Goal: Transaction & Acquisition: Purchase product/service

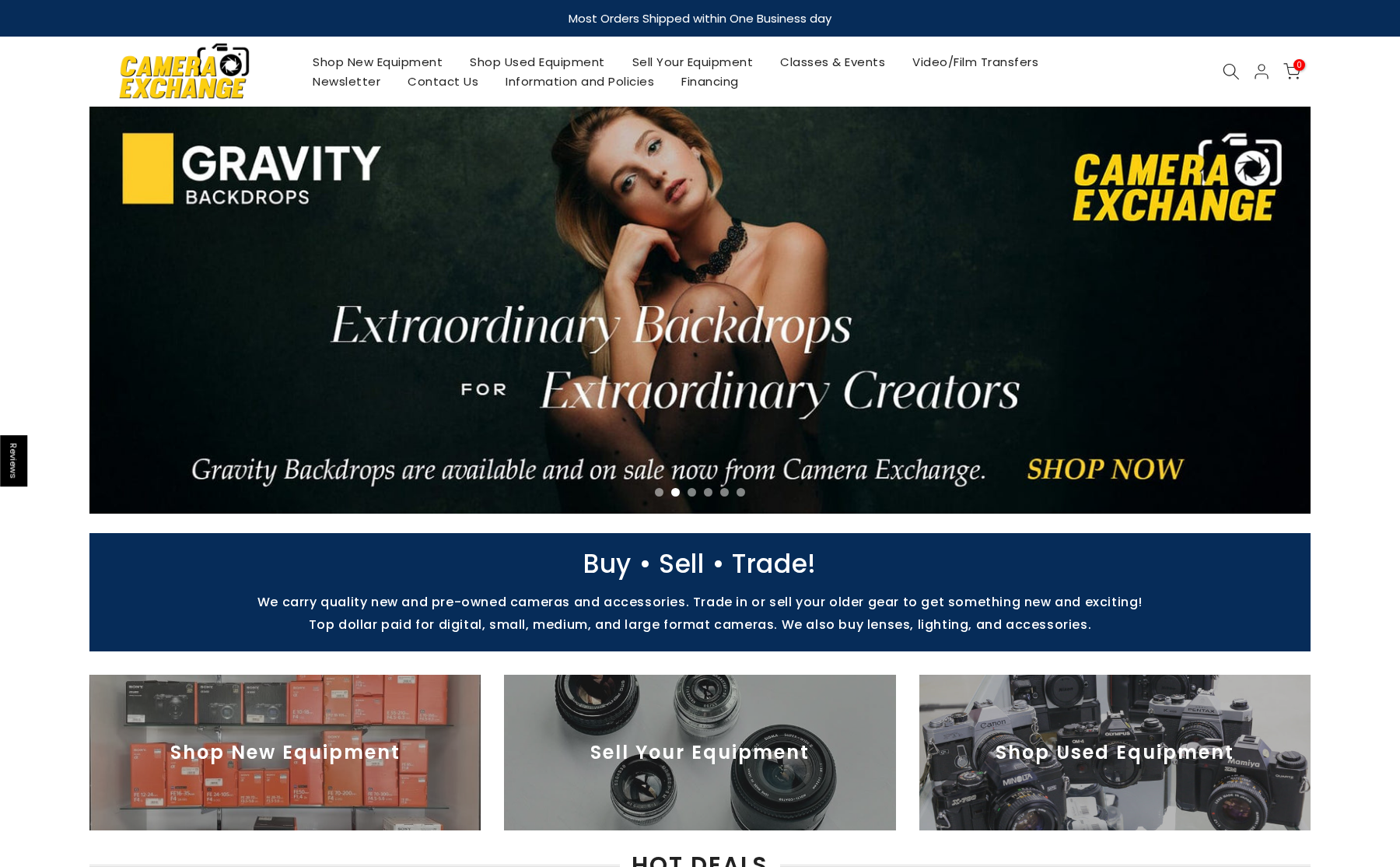
click at [536, 59] on link "Shop Used Equipment" at bounding box center [537, 62] width 162 height 19
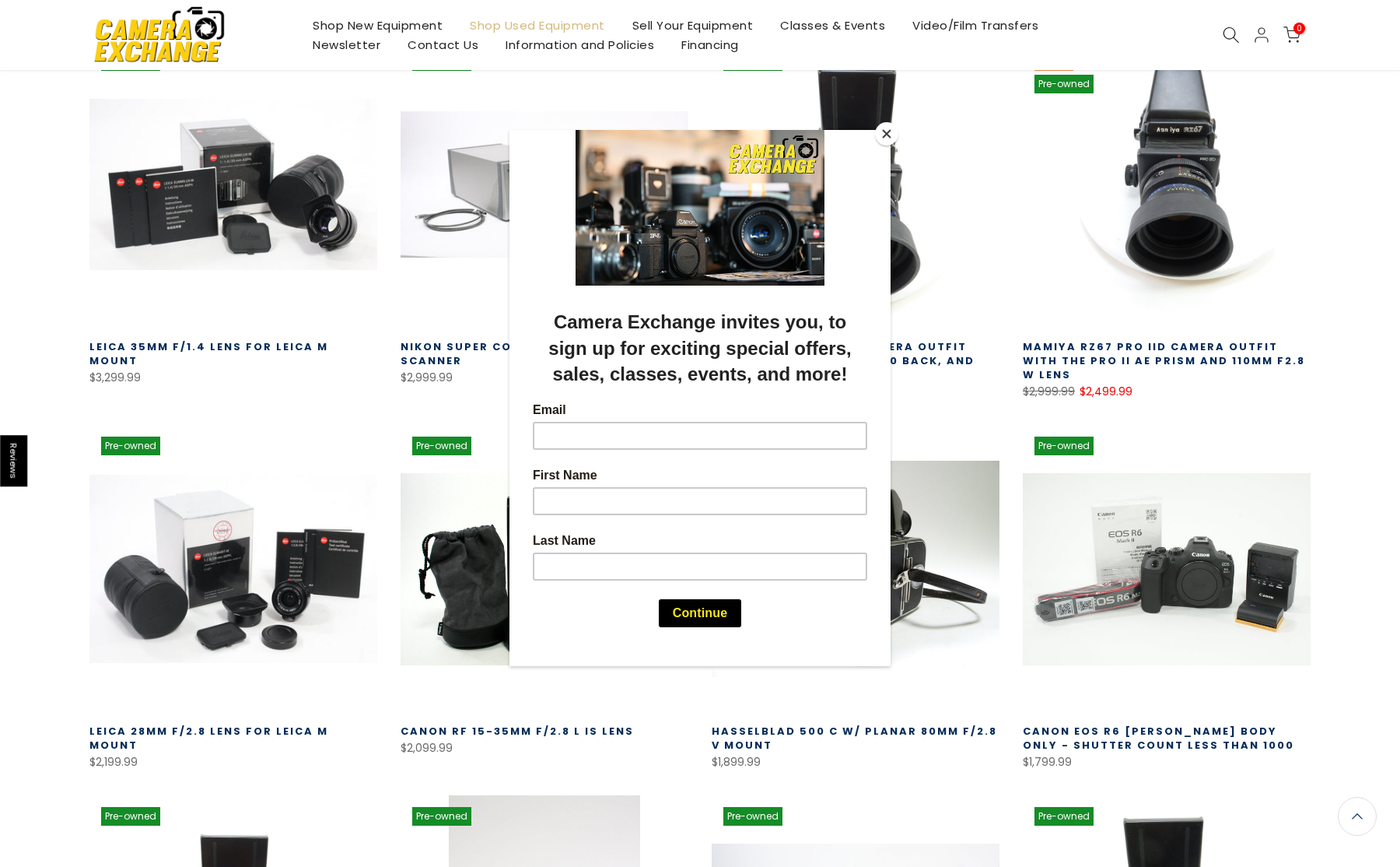
scroll to position [313, 0]
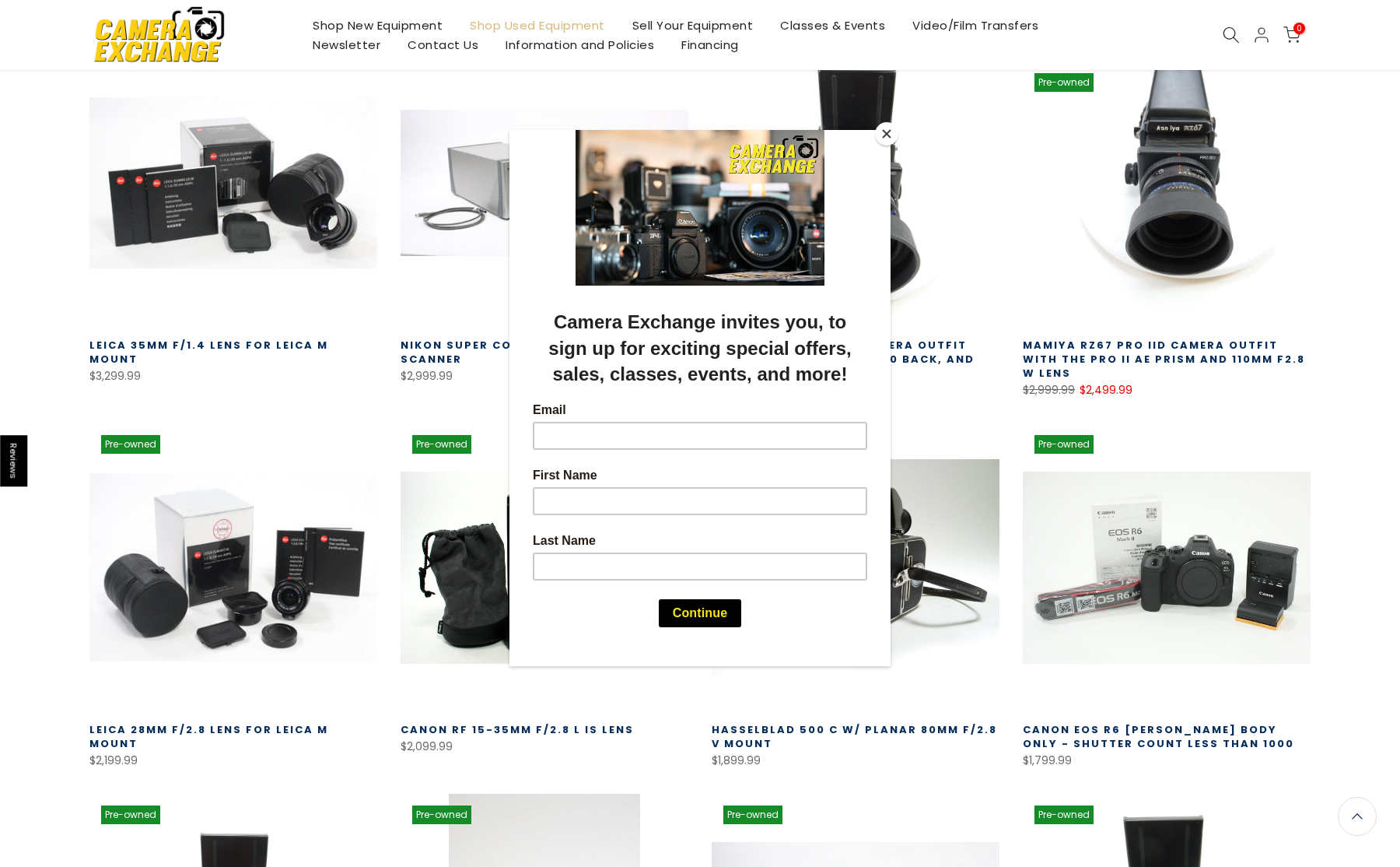
click at [889, 135] on button "Close" at bounding box center [886, 133] width 23 height 23
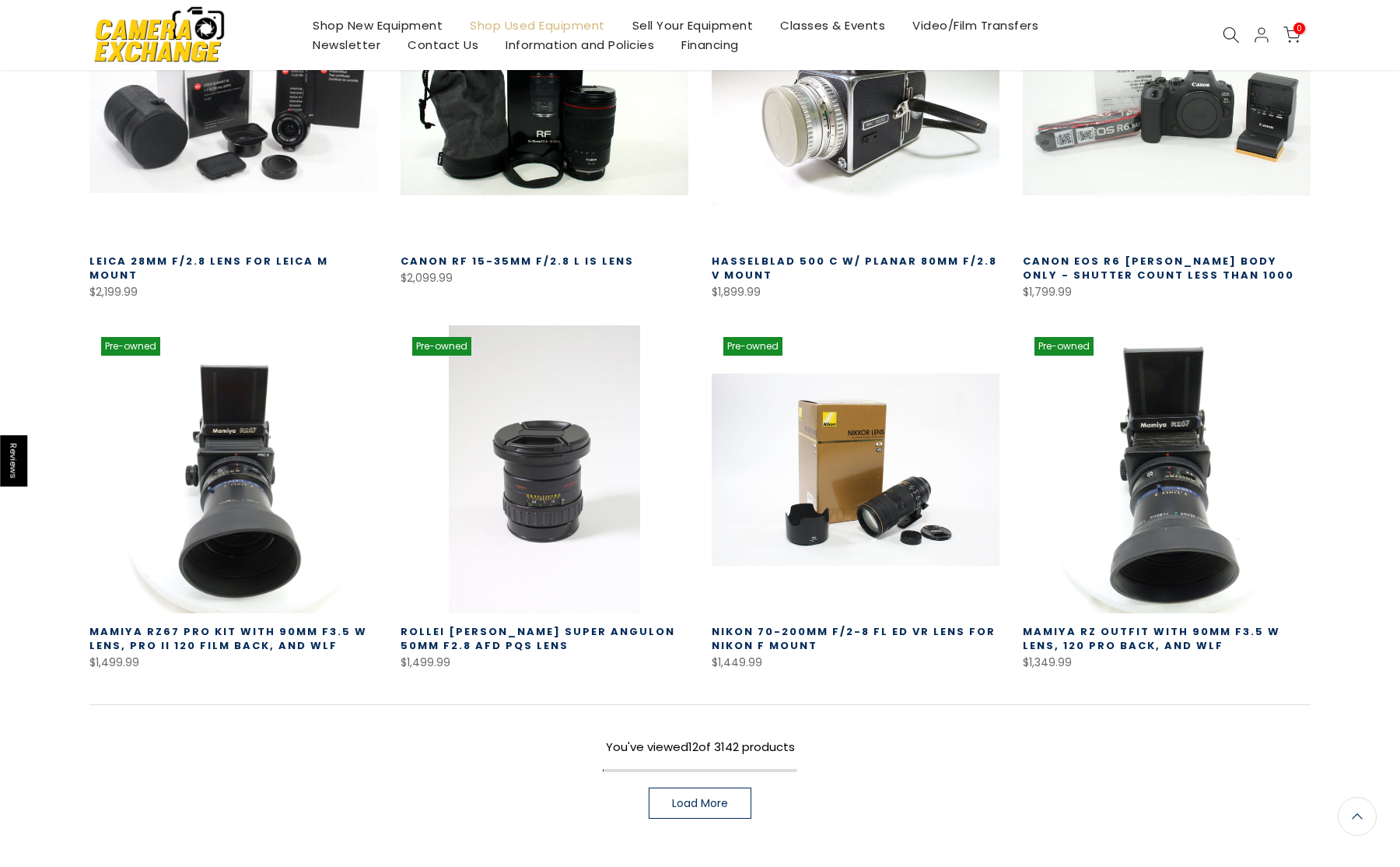
scroll to position [778, 0]
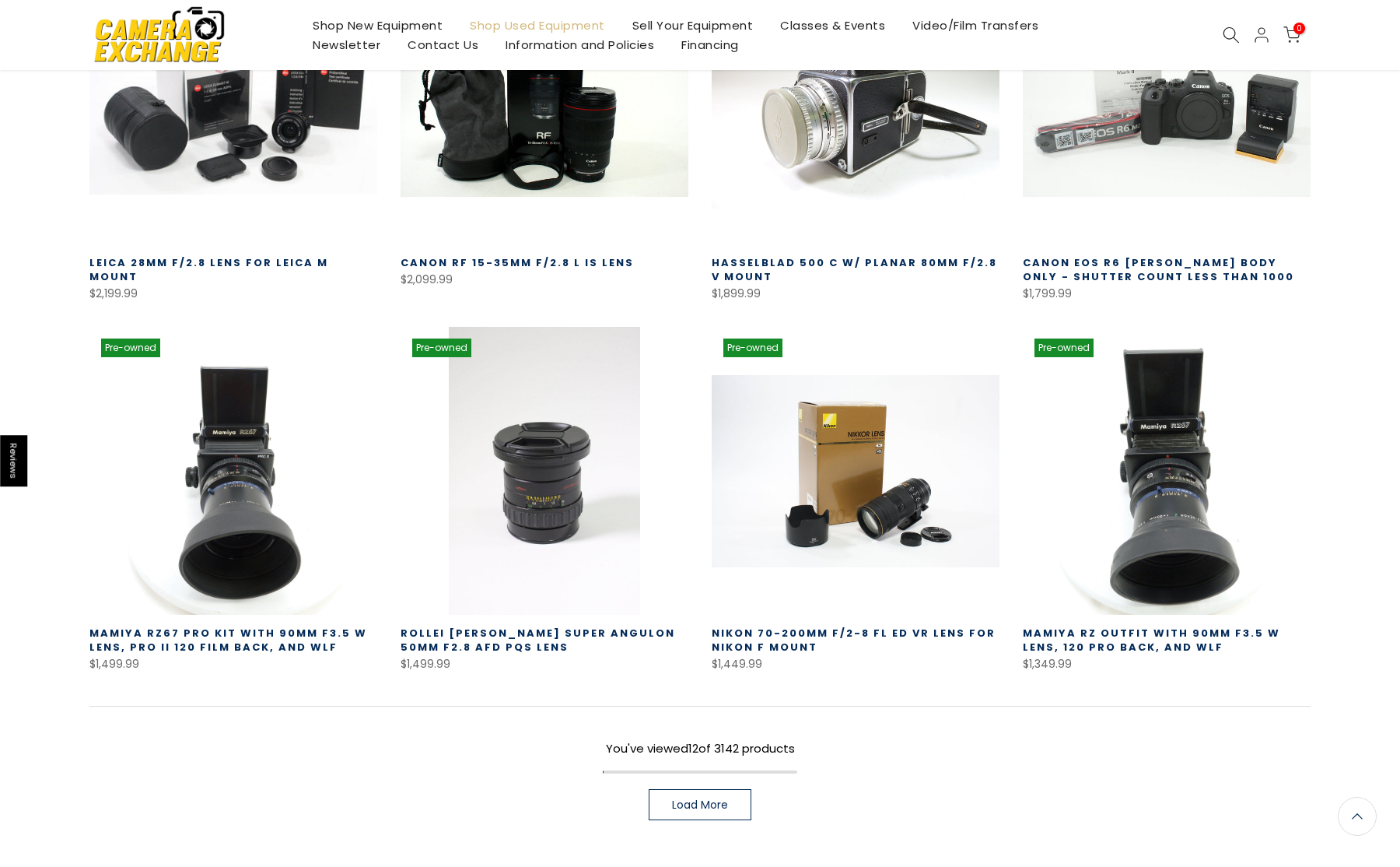
click at [712, 799] on span "Load More" at bounding box center [700, 804] width 56 height 11
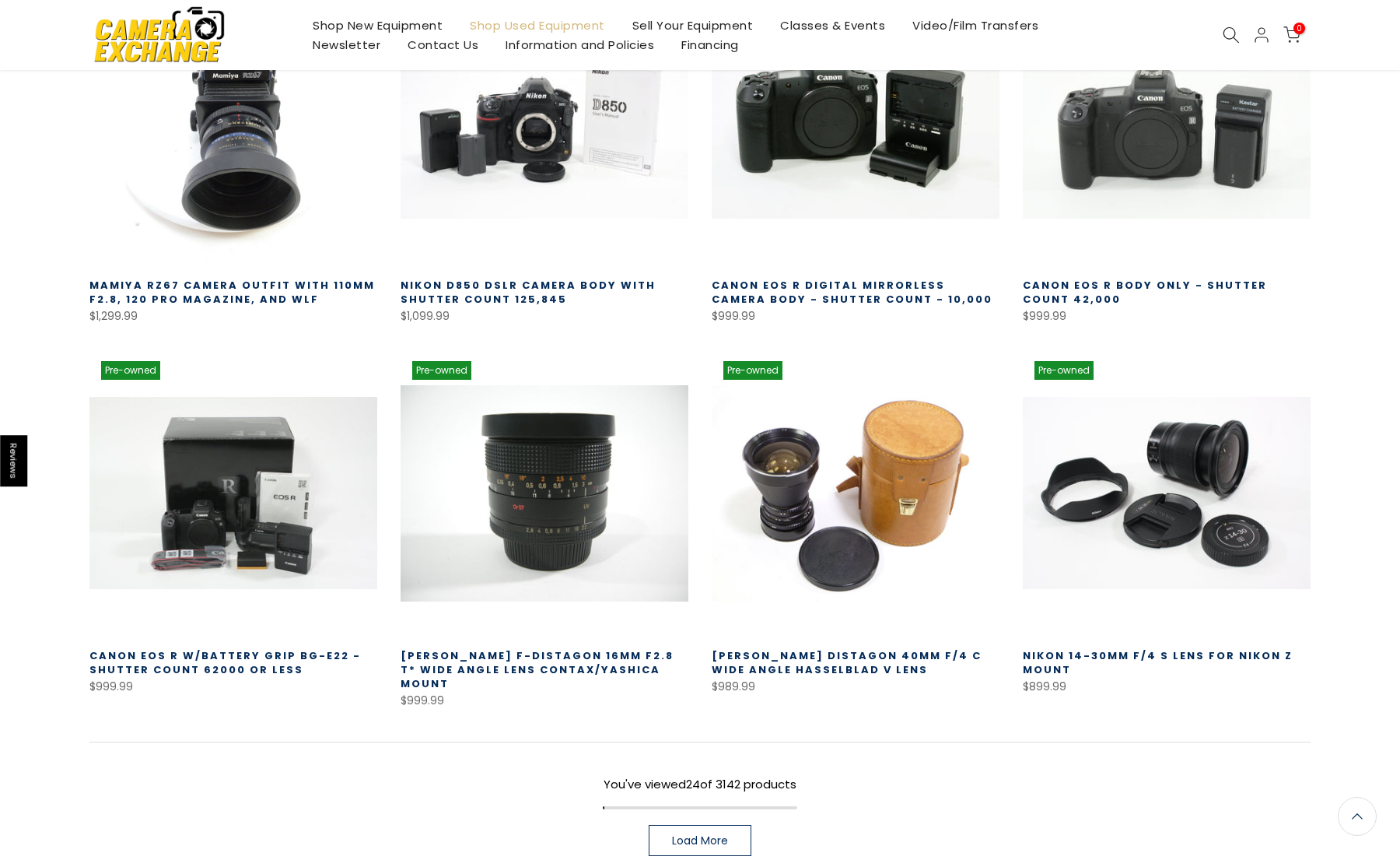
scroll to position [1867, 0]
click at [861, 278] on link "Canon EOS R Digital Mirrorless Camera Body - Shutter count - 10,000" at bounding box center [852, 293] width 281 height 29
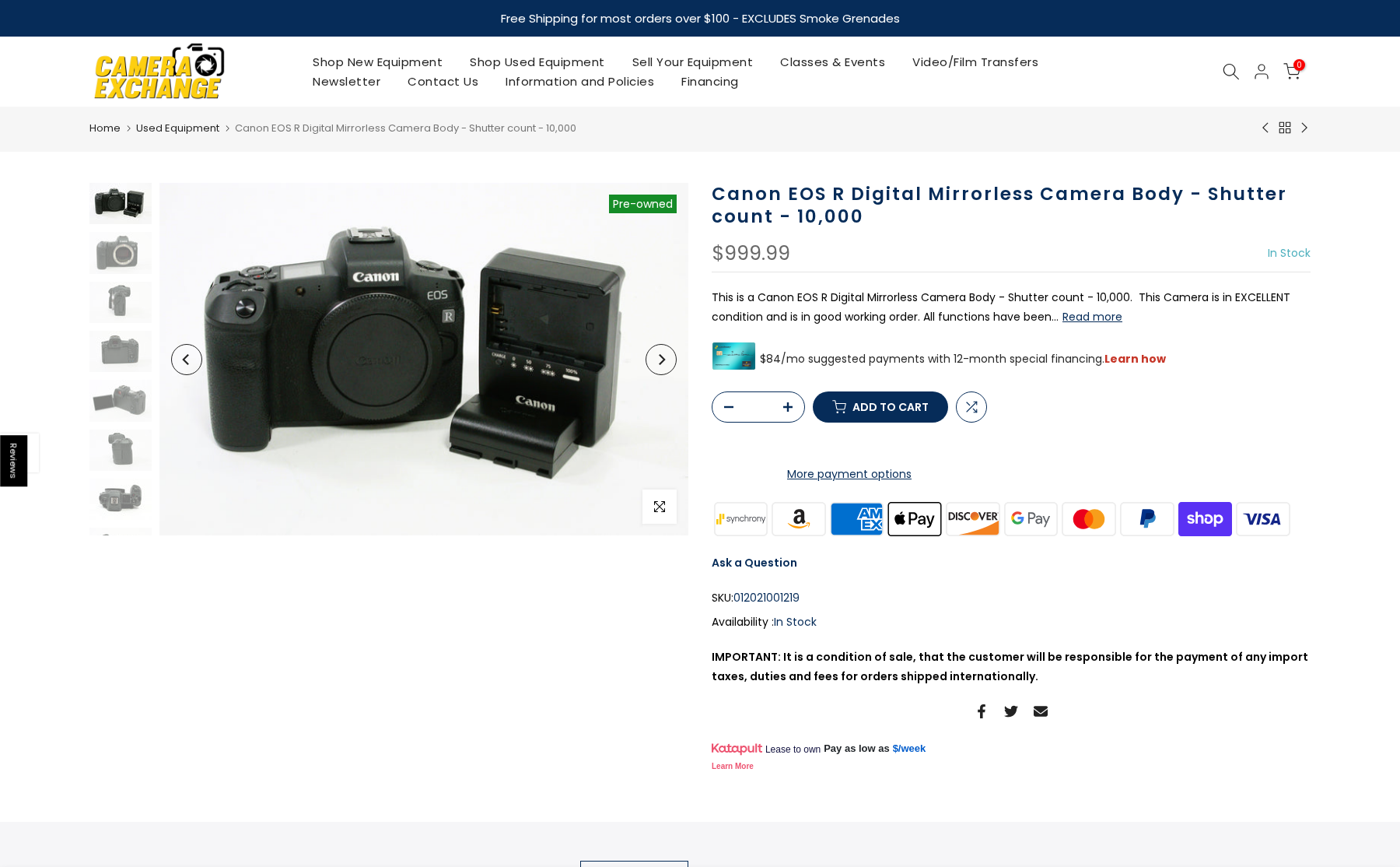
click at [873, 630] on div "Availability : In Stock Pre order Out of stock" at bounding box center [1011, 622] width 599 height 19
click at [133, 398] on img at bounding box center [120, 400] width 62 height 41
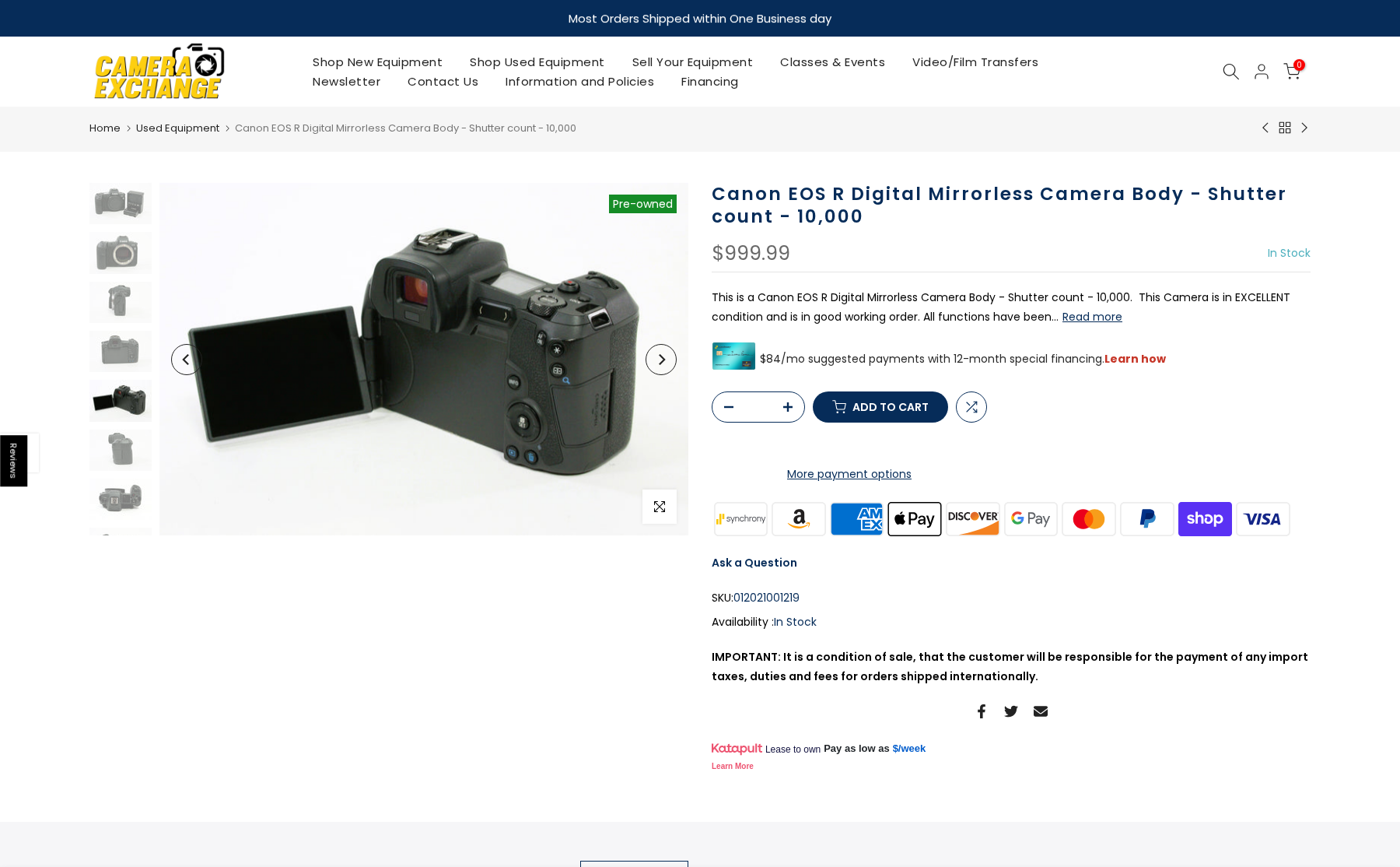
scroll to position [33, 0]
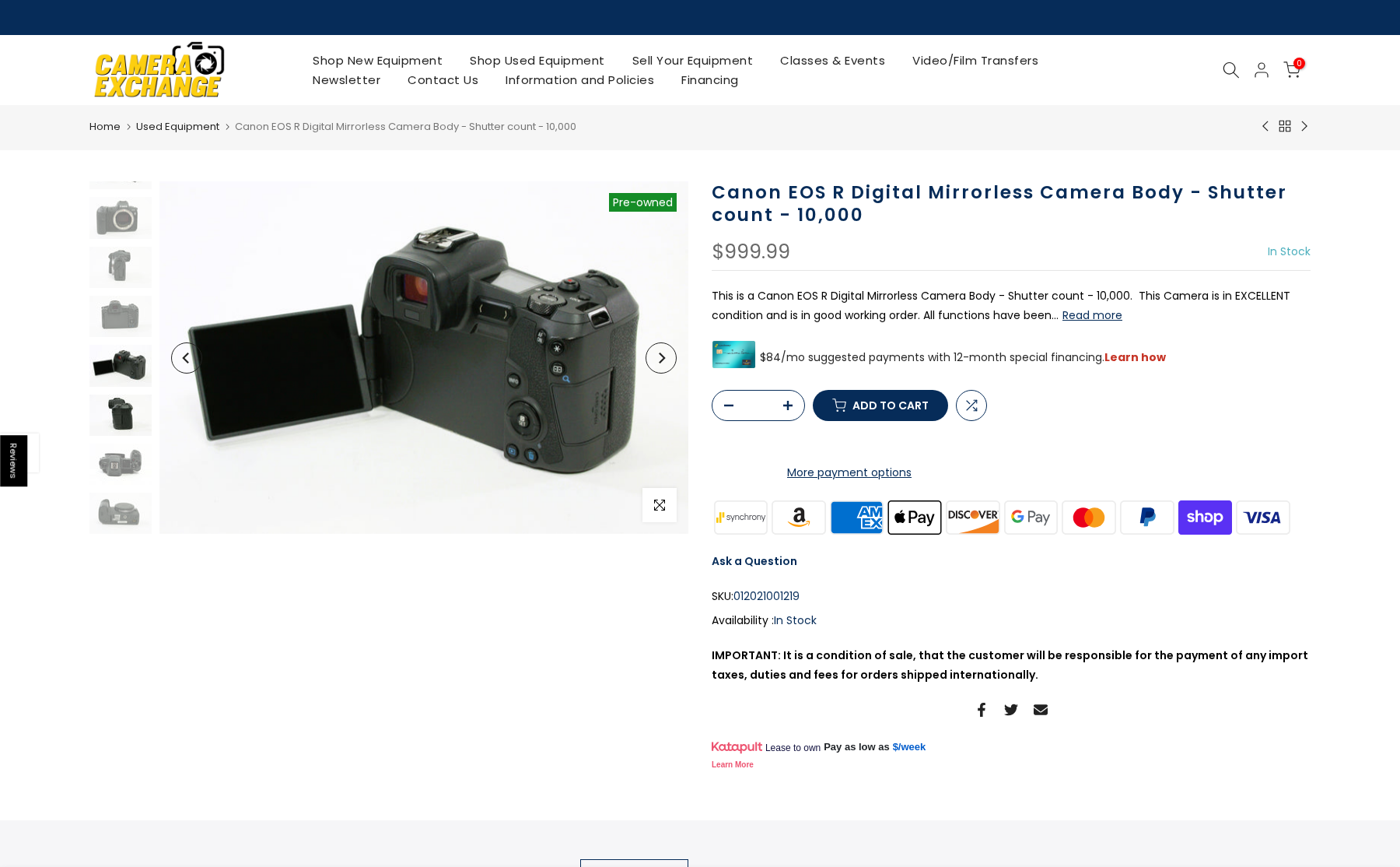
click at [119, 428] on img at bounding box center [120, 415] width 62 height 41
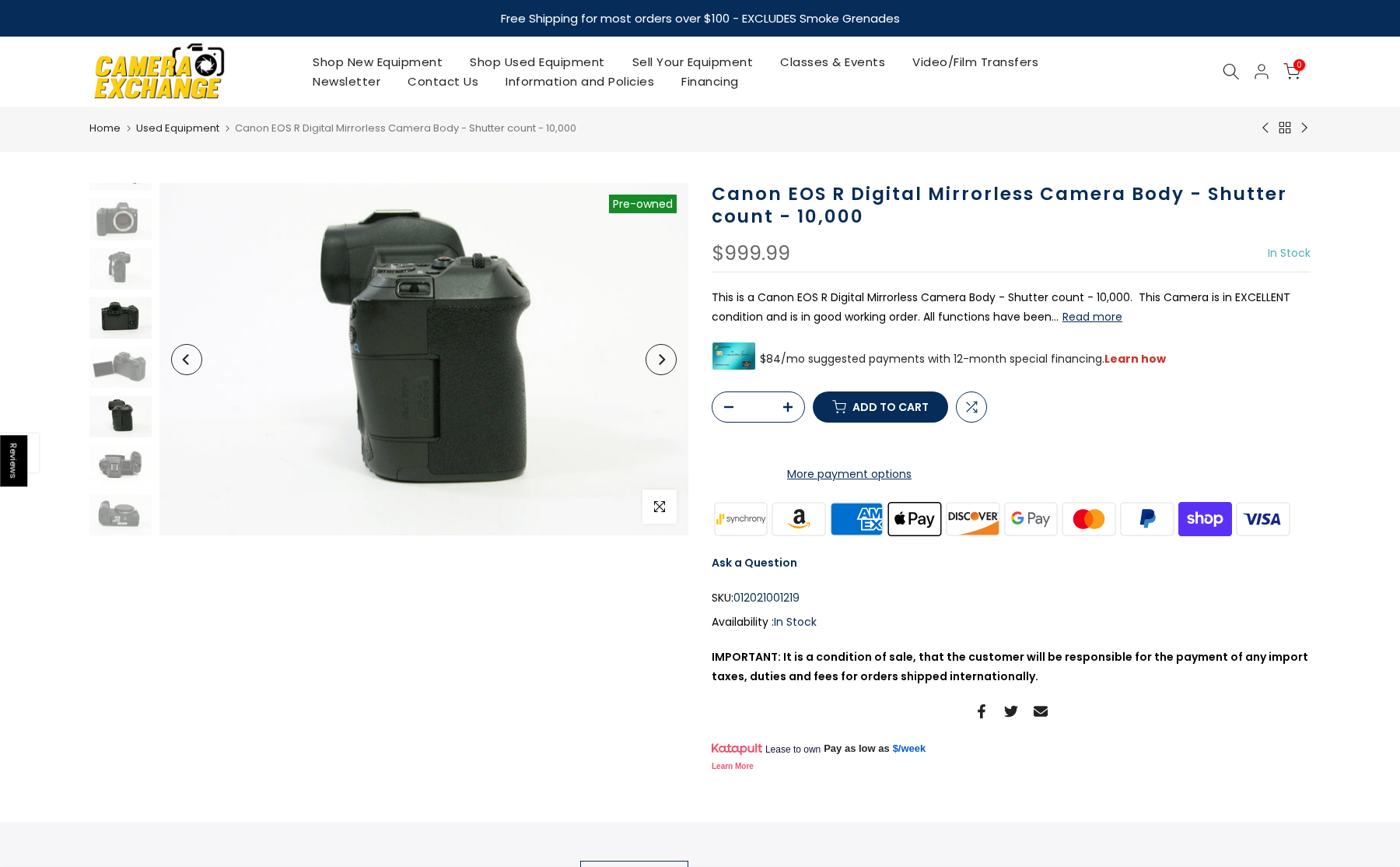
click at [115, 308] on img at bounding box center [120, 318] width 62 height 41
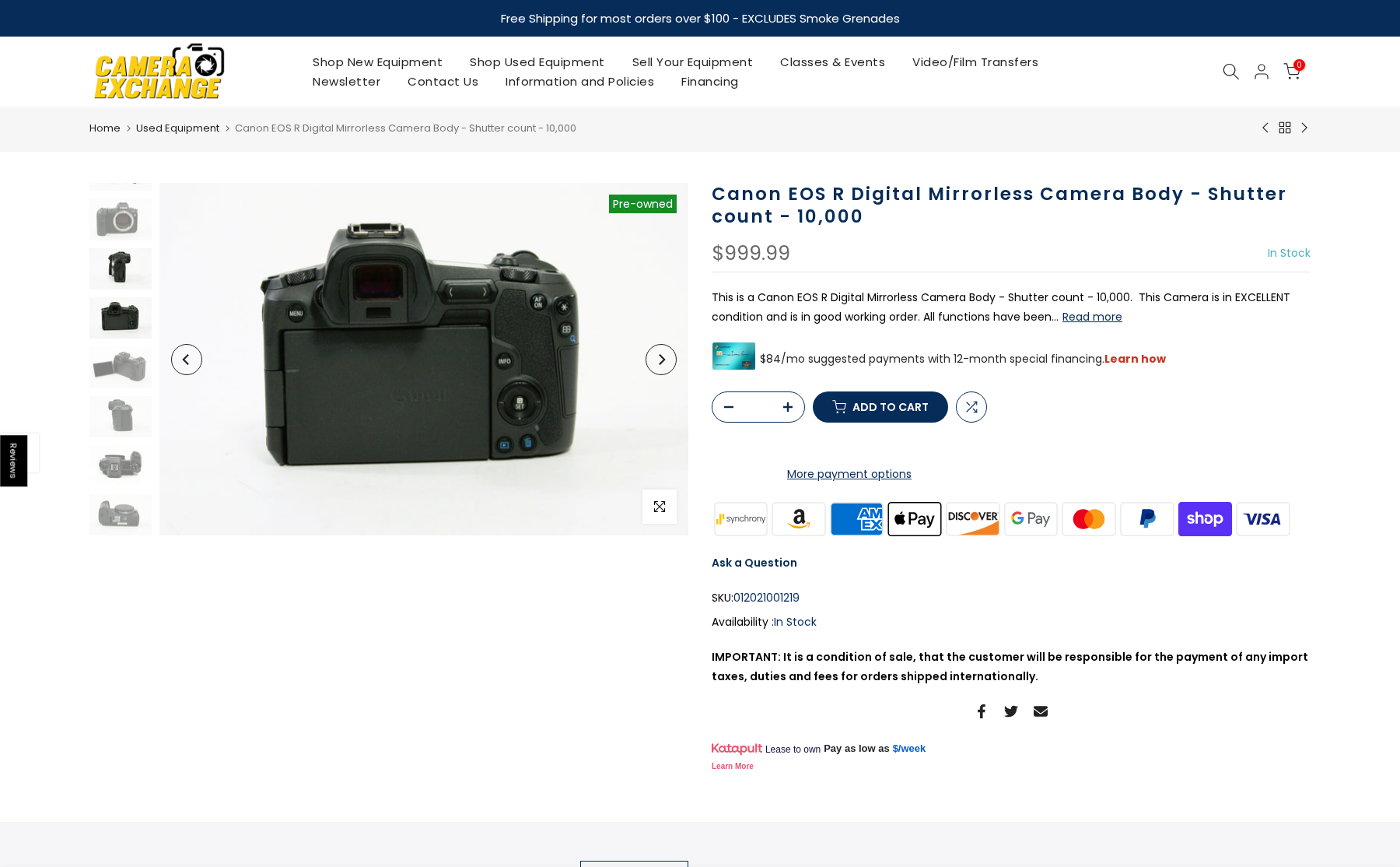
click at [115, 254] on img at bounding box center [120, 268] width 62 height 41
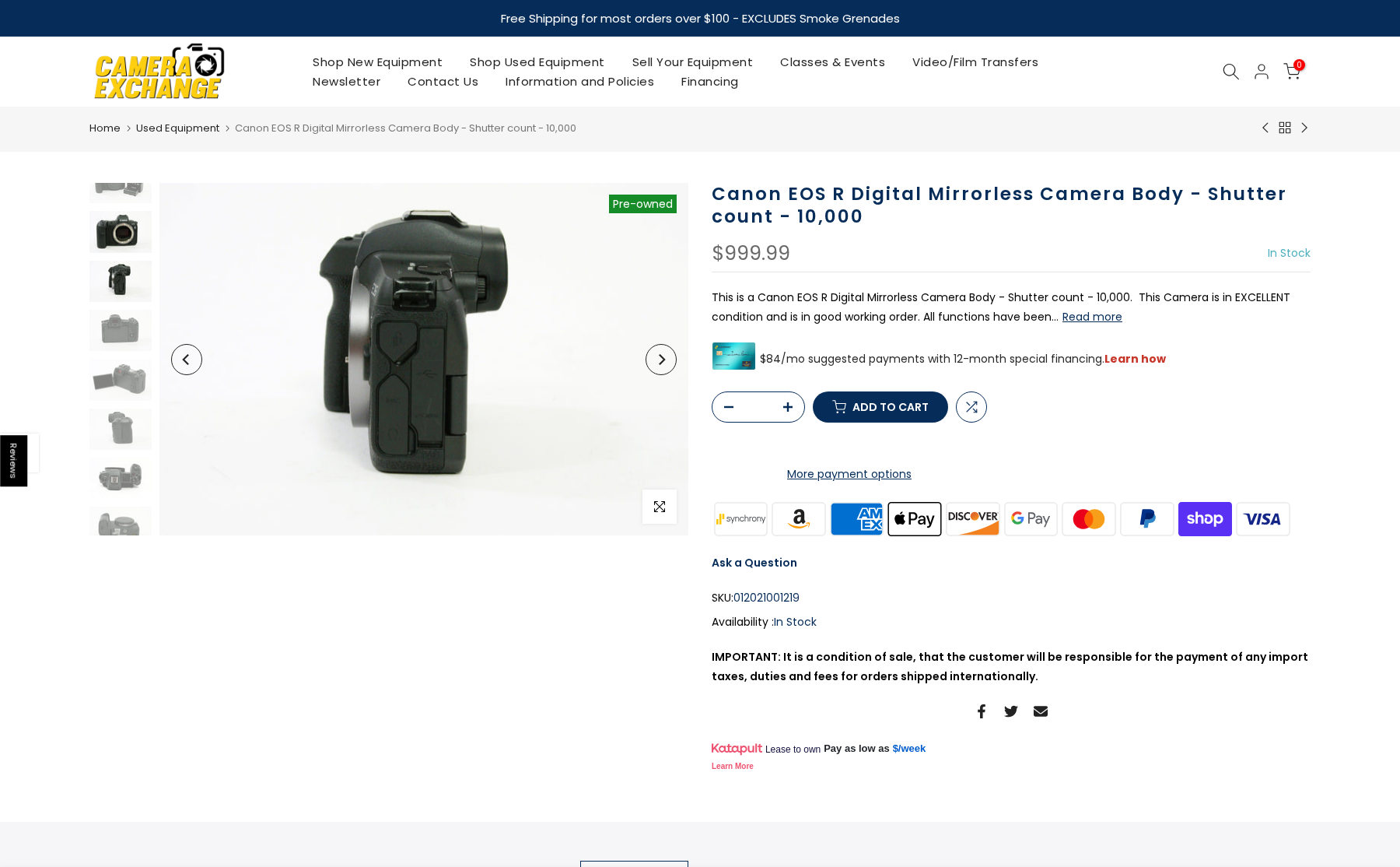
click at [115, 226] on img at bounding box center [120, 231] width 62 height 41
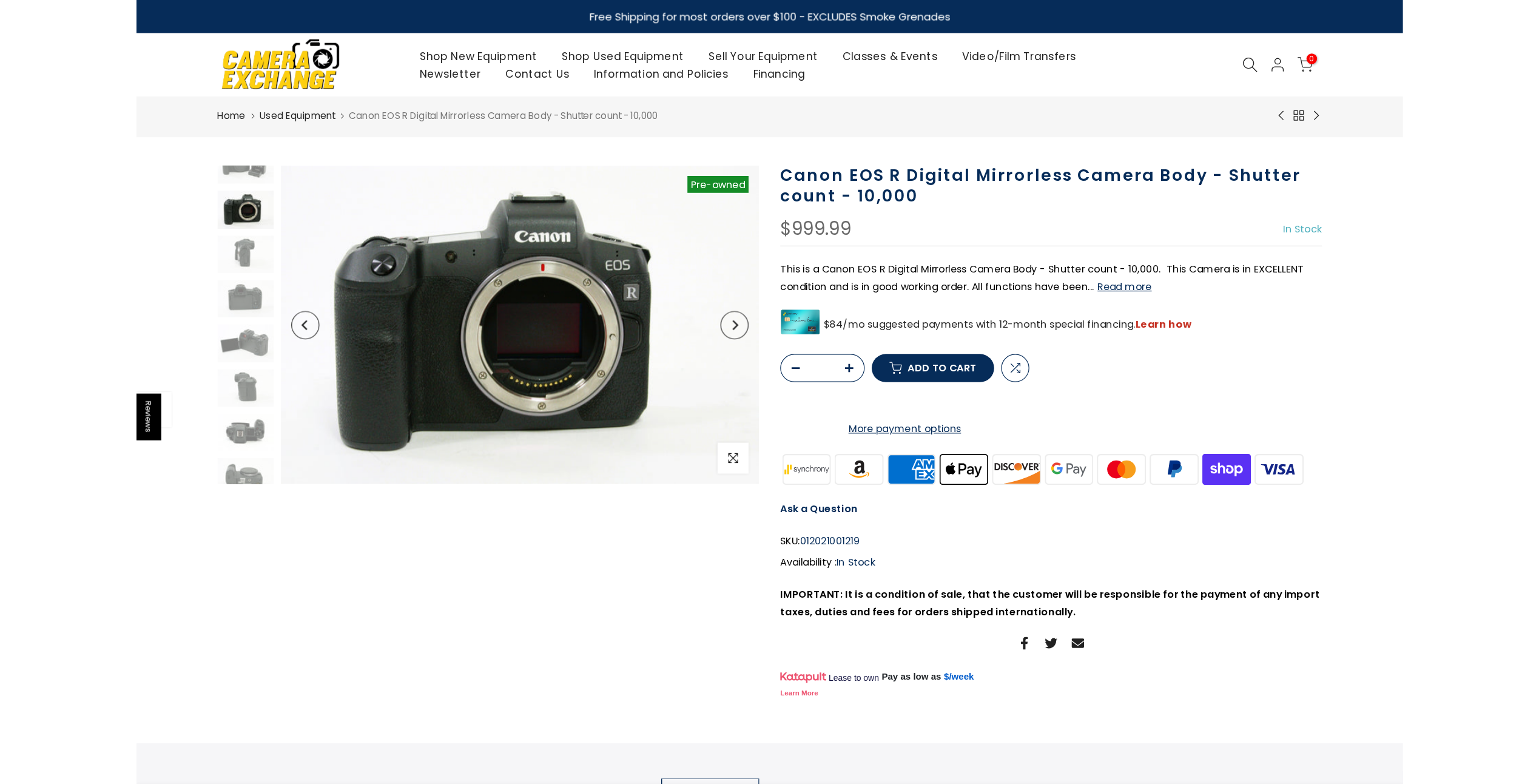
scroll to position [0, 0]
